Goal: Entertainment & Leisure: Browse casually

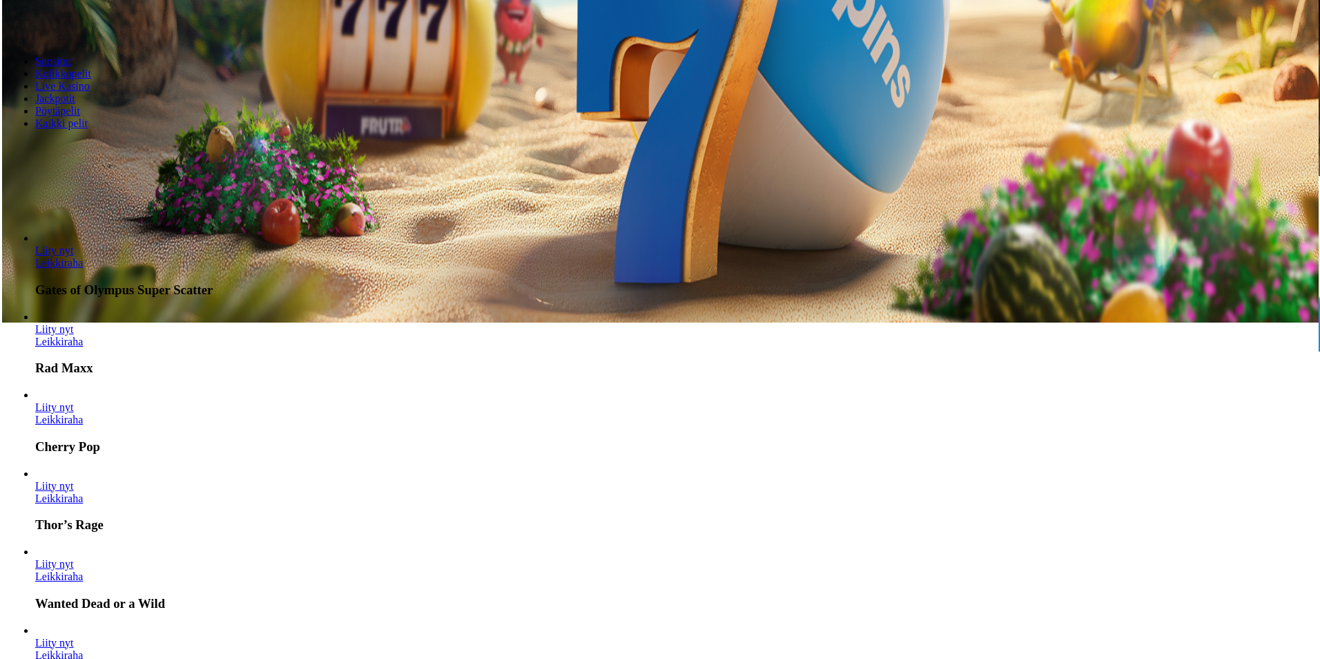
scroll to position [345, 0]
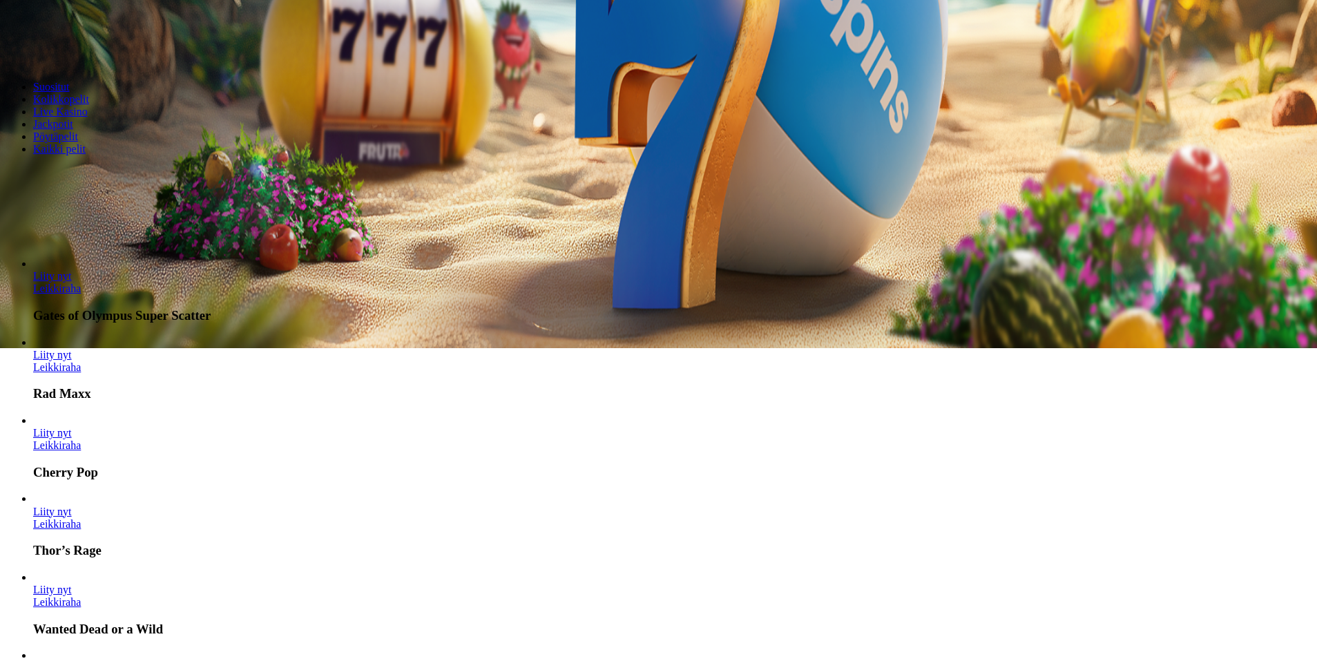
scroll to position [345, 0]
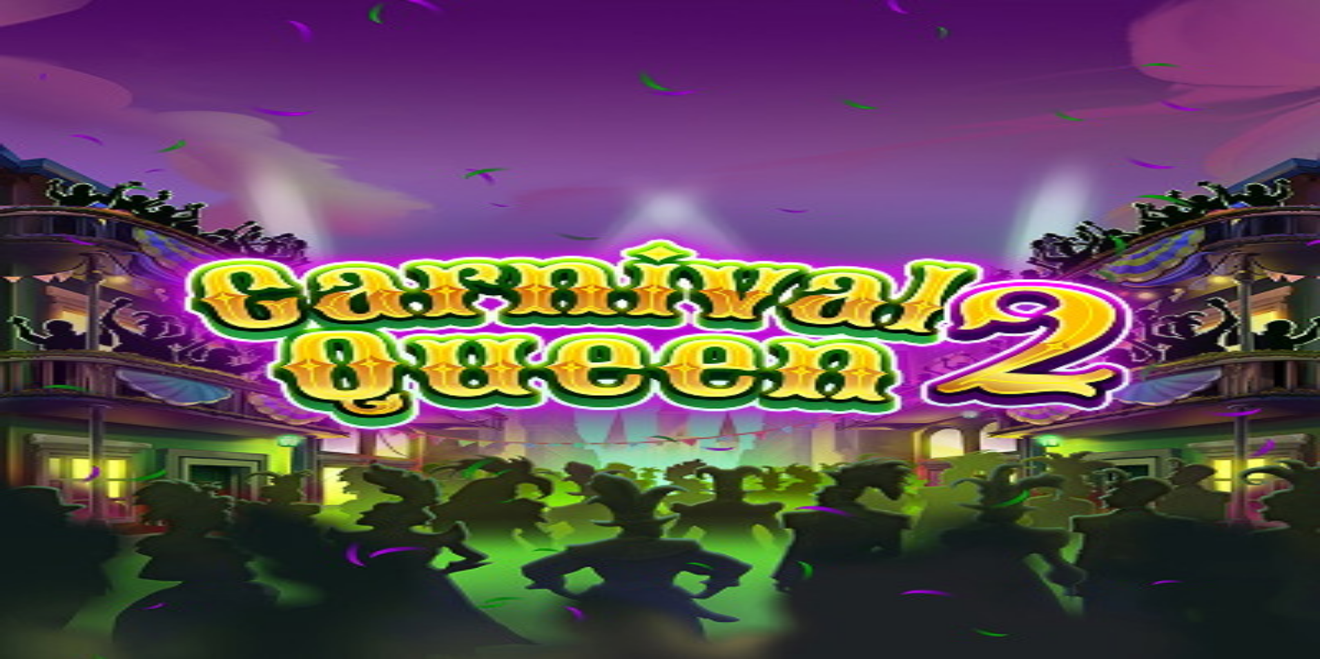
click at [88, 40] on img "Primary" at bounding box center [47, 23] width 83 height 35
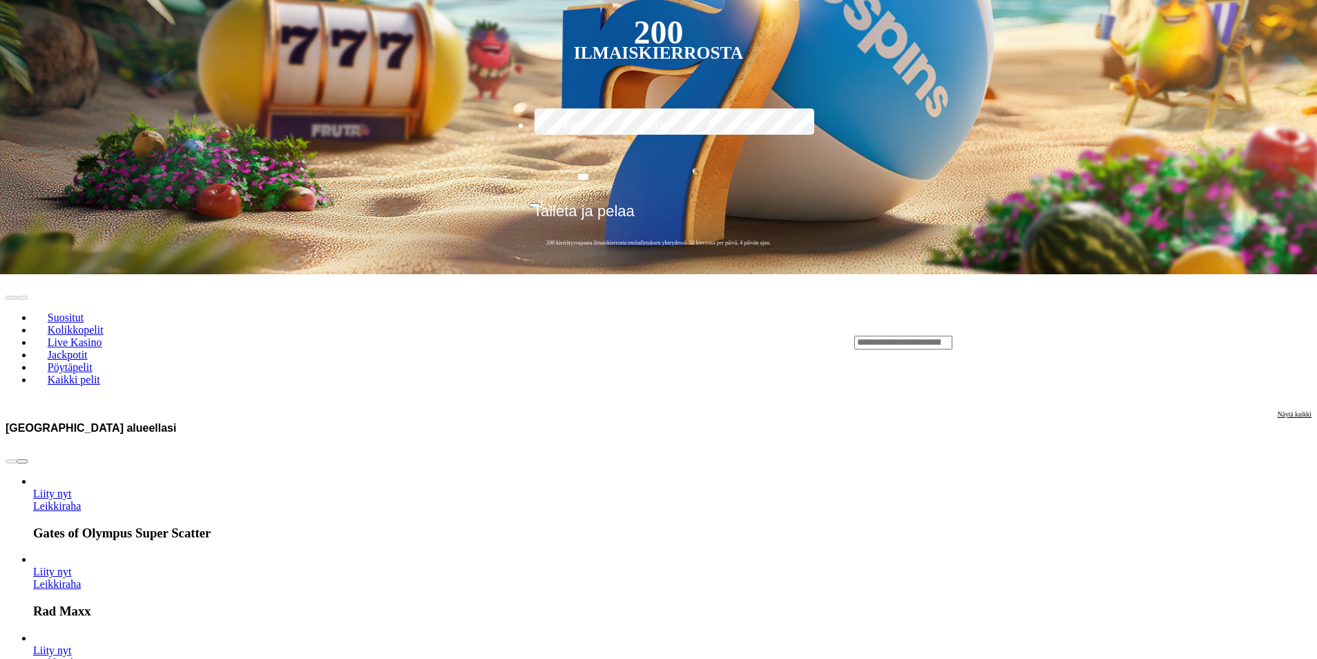
scroll to position [414, 0]
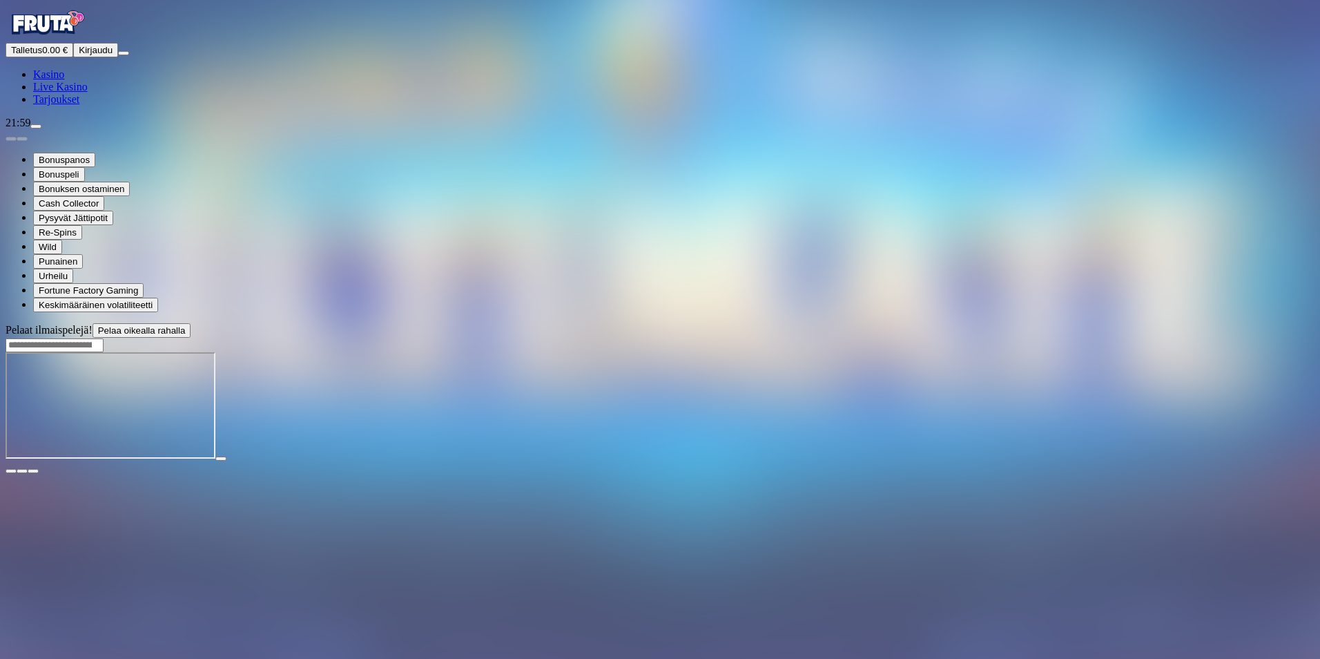
click at [88, 40] on img "Primary" at bounding box center [47, 23] width 83 height 35
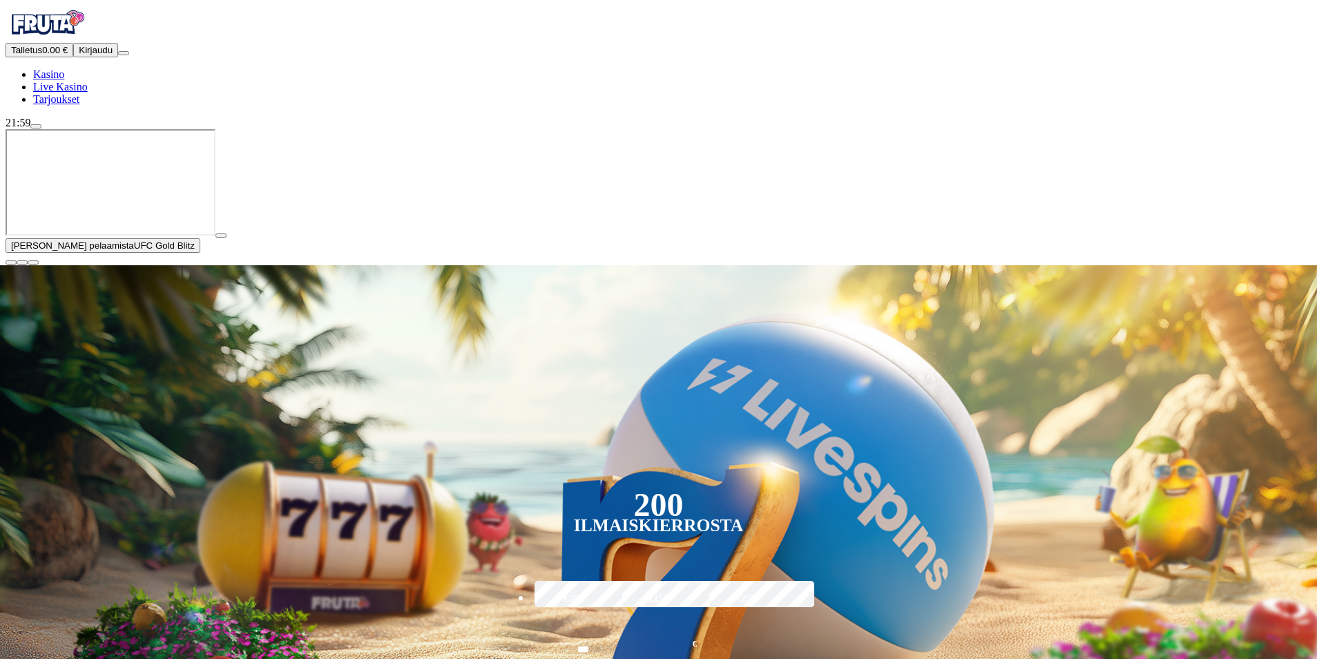
click at [79, 55] on span "Kirjaudu" at bounding box center [96, 50] width 34 height 10
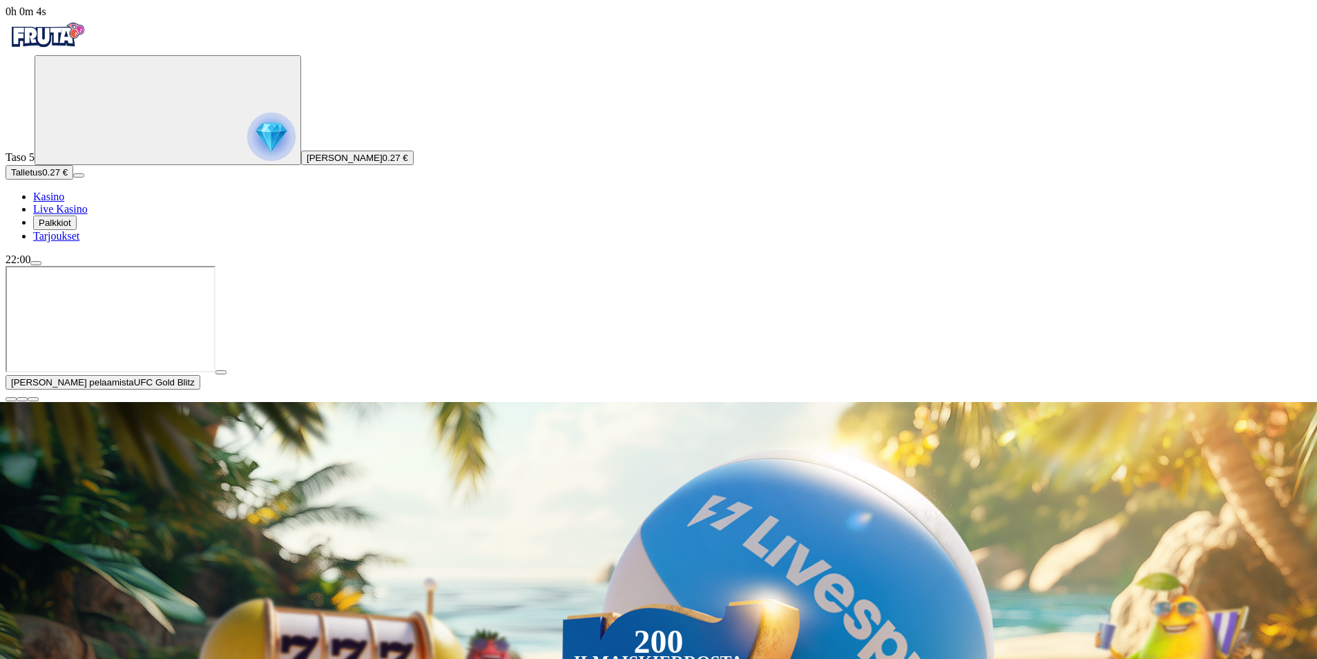
click at [67, 228] on span "Palkkiot" at bounding box center [55, 223] width 32 height 10
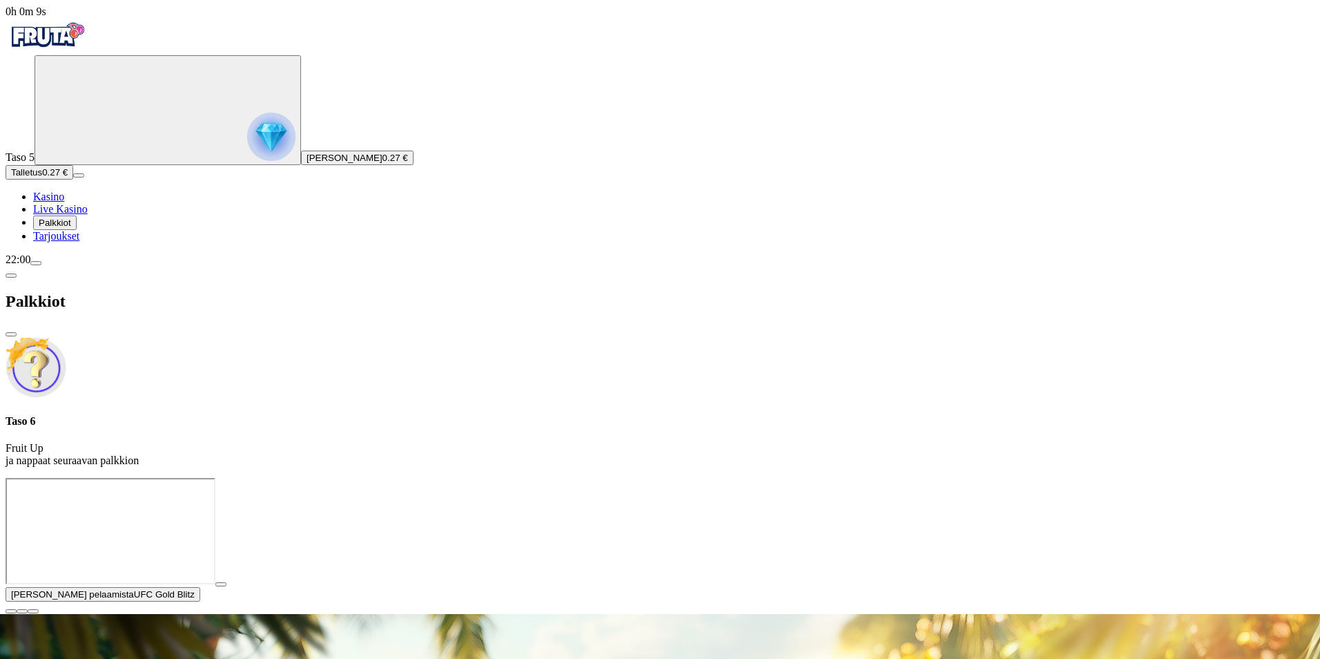
click at [11, 334] on span "close icon" at bounding box center [11, 334] width 0 height 0
